Goal: Check status

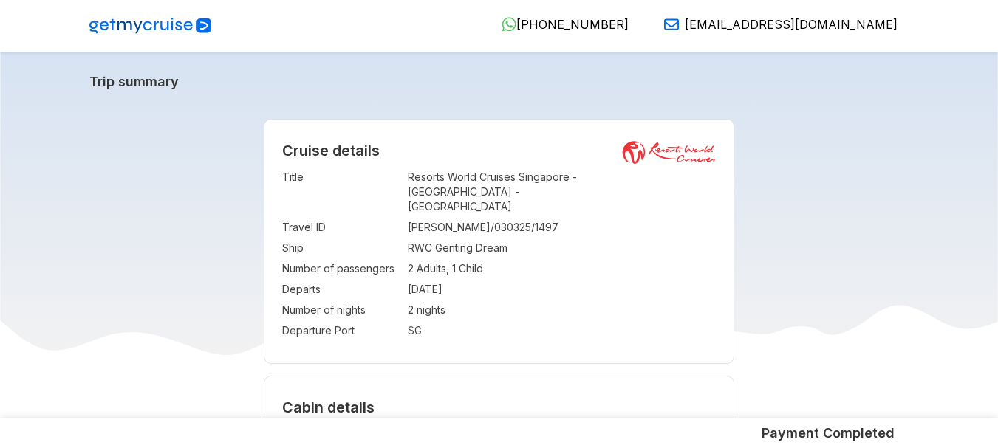
click at [472, 219] on td "[PERSON_NAME]/030325/1497" at bounding box center [562, 227] width 309 height 21
copy td "[PERSON_NAME]/030325/1497"
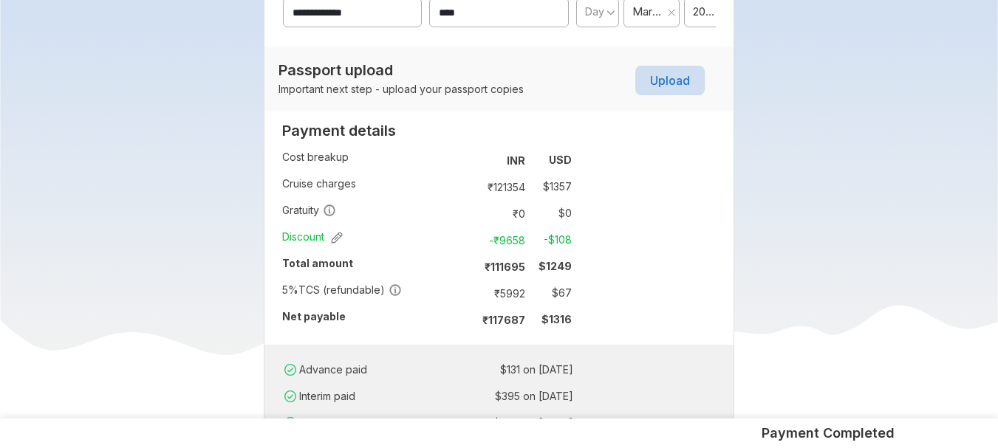
scroll to position [916, 0]
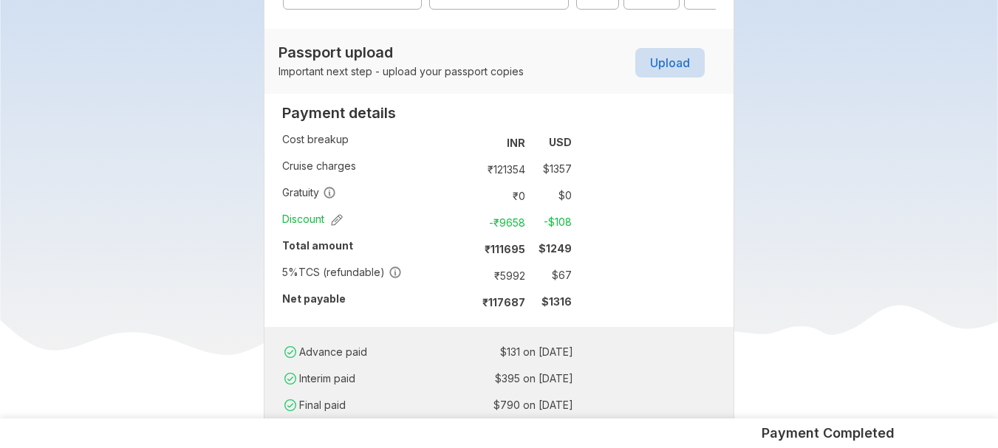
scroll to position [857, 0]
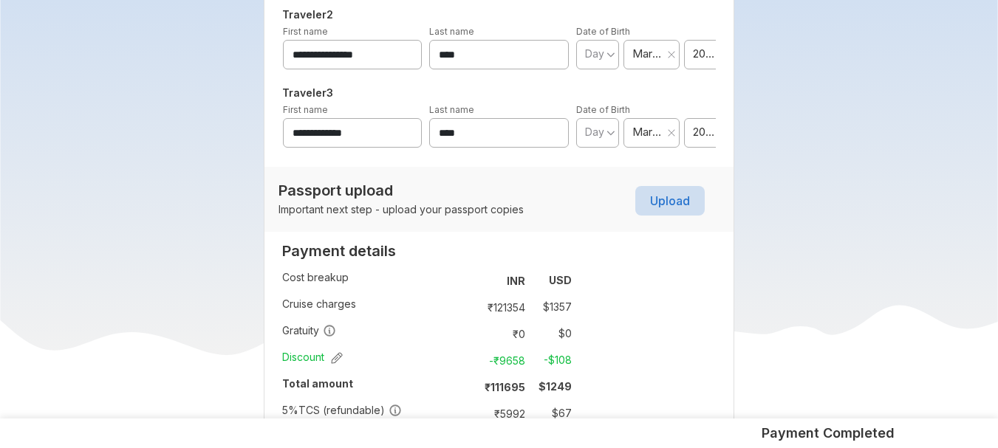
scroll to position [857, 0]
